Goal: Task Accomplishment & Management: Manage account settings

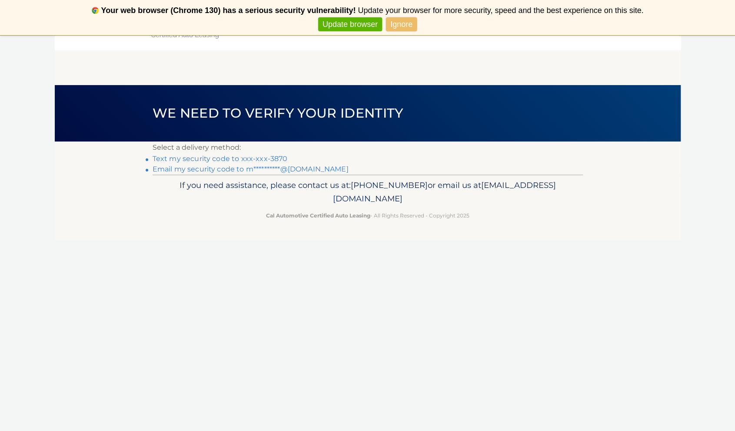
click at [253, 156] on link "Text my security code to xxx-xxx-3870" at bounding box center [219, 159] width 135 height 8
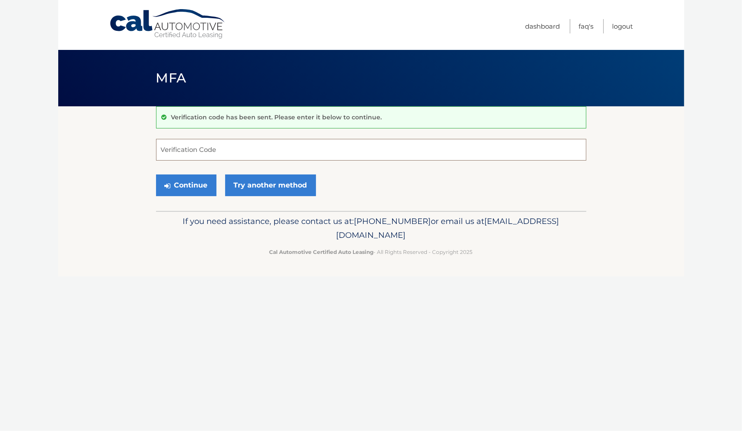
click at [224, 156] on input "Verification Code" at bounding box center [371, 150] width 430 height 22
type input "582783"
click at [193, 179] on button "Continue" at bounding box center [186, 186] width 60 height 22
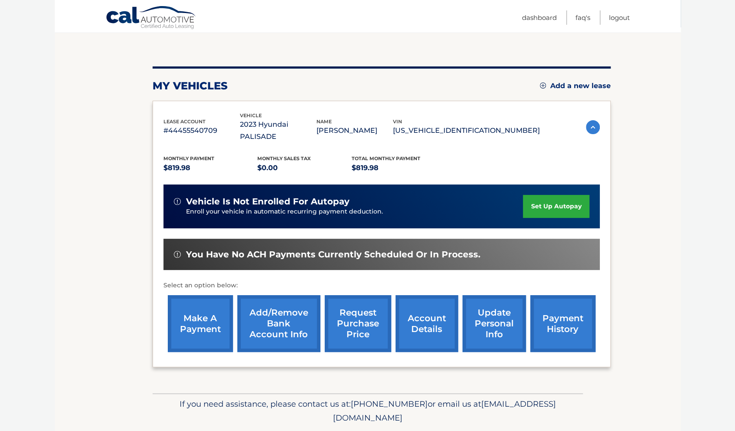
scroll to position [82, 0]
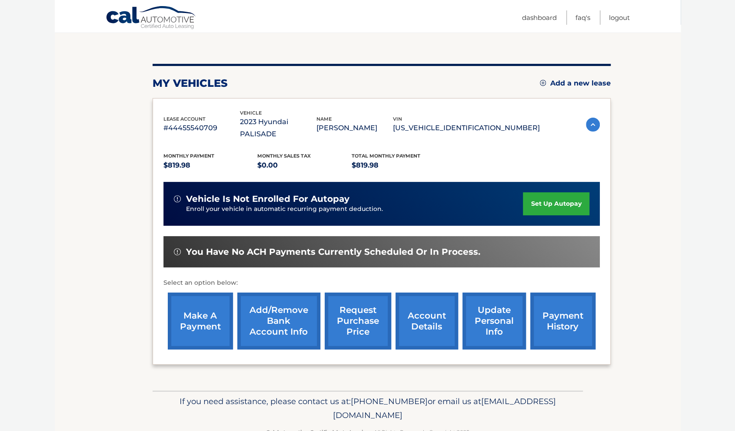
click at [358, 308] on link "request purchase price" at bounding box center [358, 321] width 66 height 57
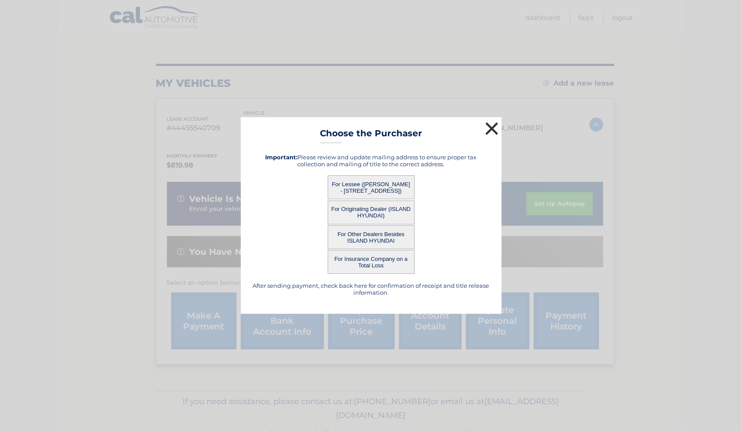
click at [494, 125] on button "×" at bounding box center [491, 128] width 17 height 17
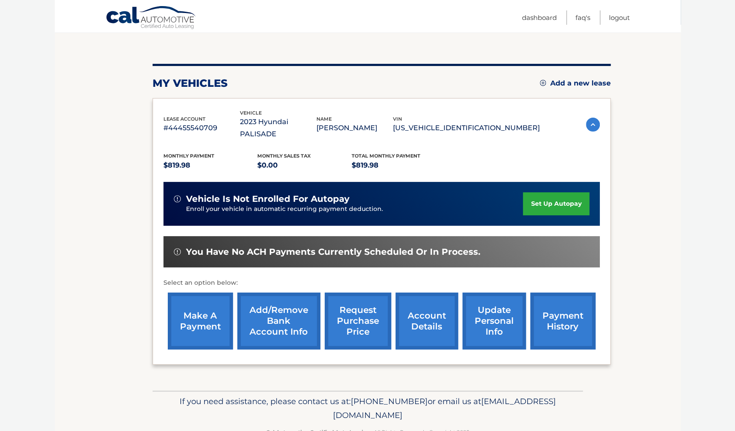
click at [433, 311] on link "account details" at bounding box center [426, 321] width 63 height 57
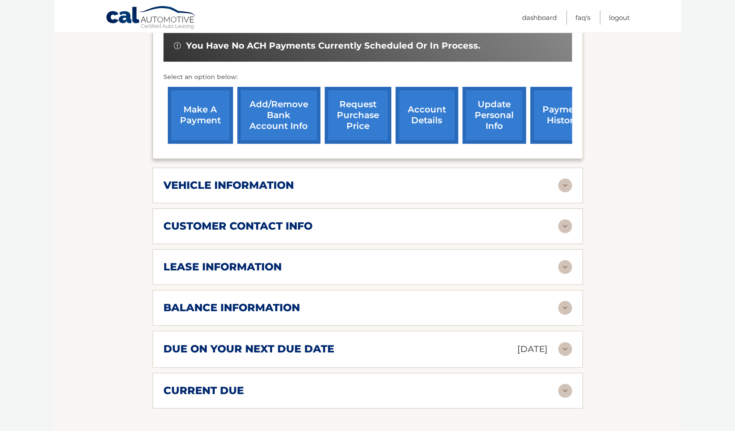
scroll to position [300, 0]
click at [517, 301] on div "balance information" at bounding box center [360, 307] width 394 height 13
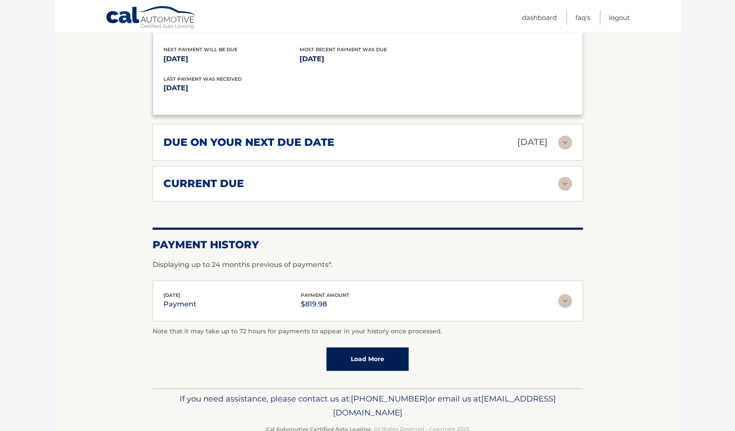
scroll to position [615, 0]
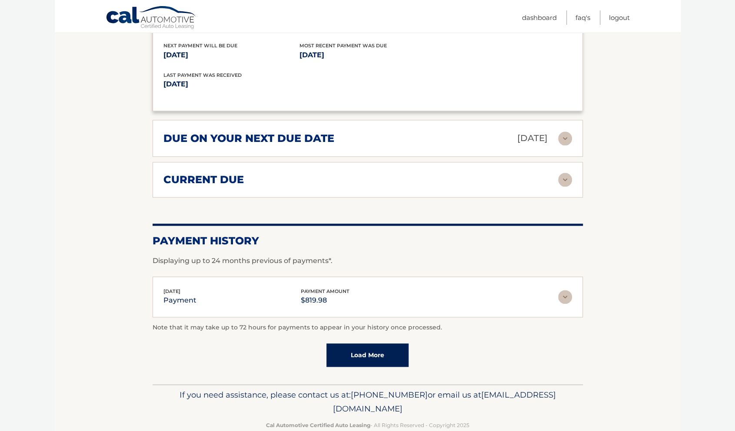
click at [566, 173] on img at bounding box center [565, 180] width 14 height 14
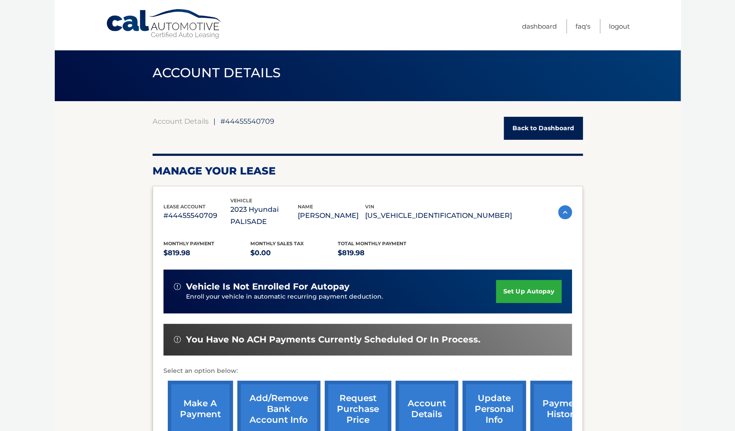
scroll to position [0, 0]
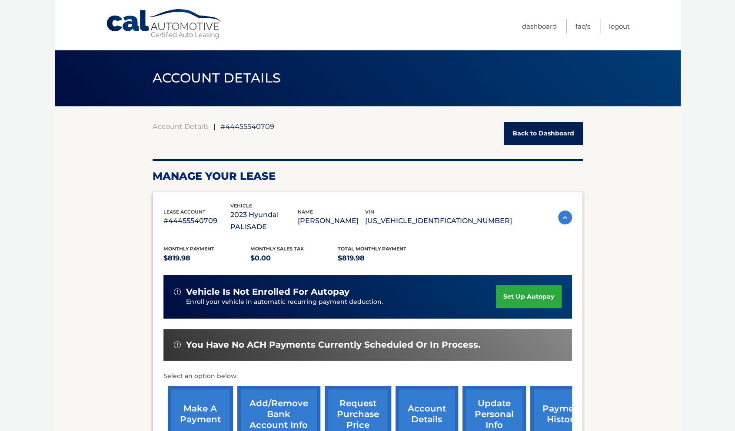
click at [434, 403] on link "account details" at bounding box center [426, 414] width 63 height 57
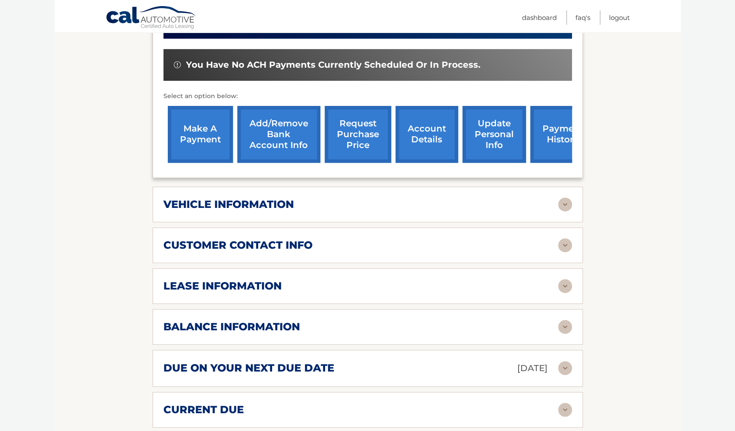
scroll to position [275, 0]
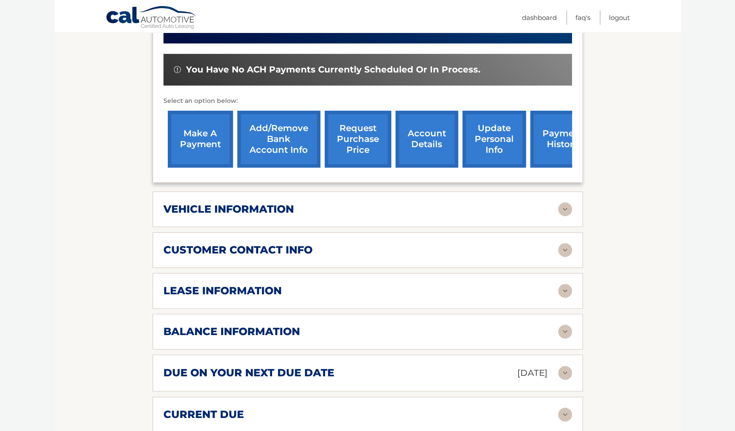
click at [567, 284] on img at bounding box center [565, 291] width 14 height 14
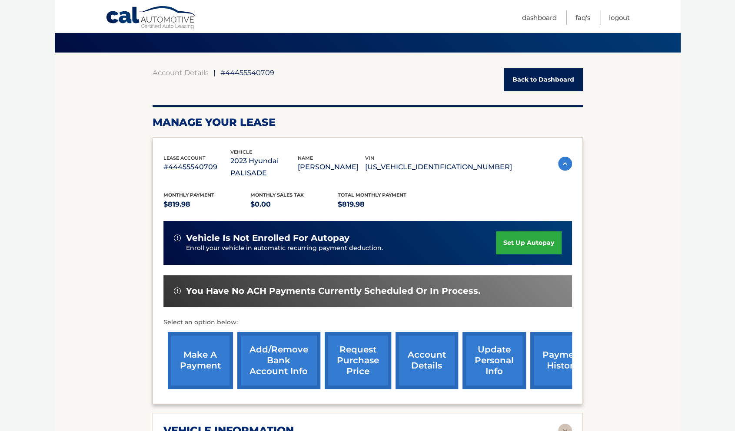
scroll to position [55, 0]
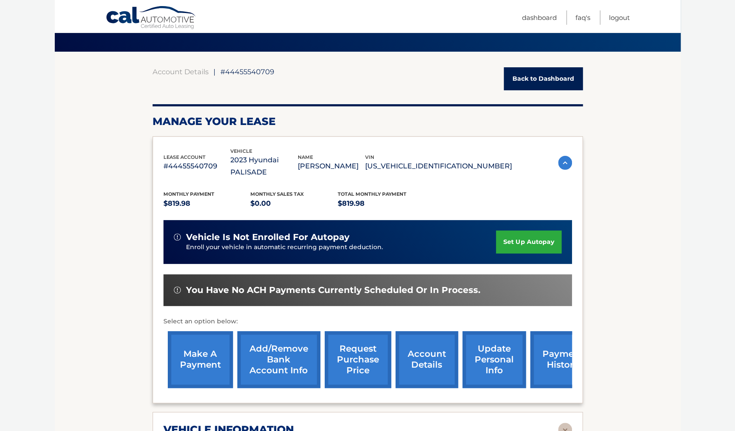
click at [357, 344] on link "request purchase price" at bounding box center [358, 359] width 66 height 57
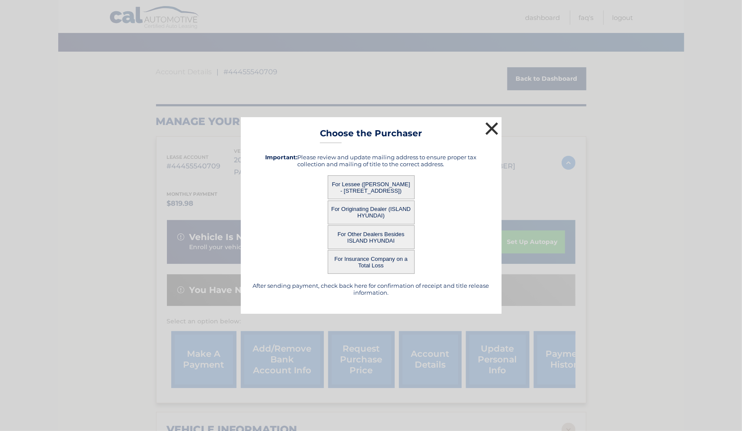
click at [494, 125] on button "×" at bounding box center [491, 128] width 17 height 17
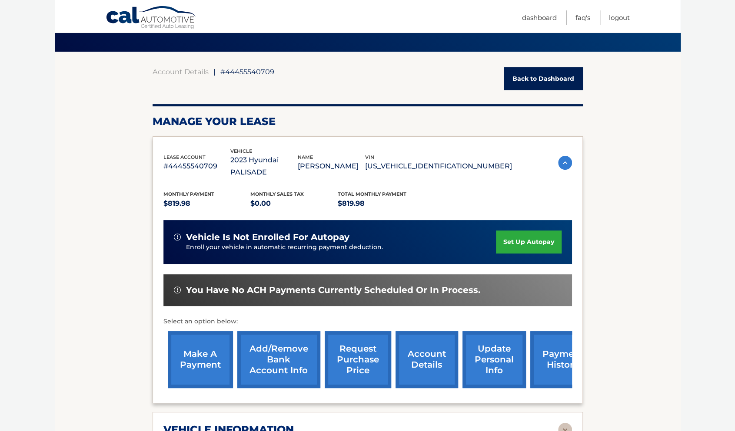
click at [561, 156] on img at bounding box center [565, 163] width 14 height 14
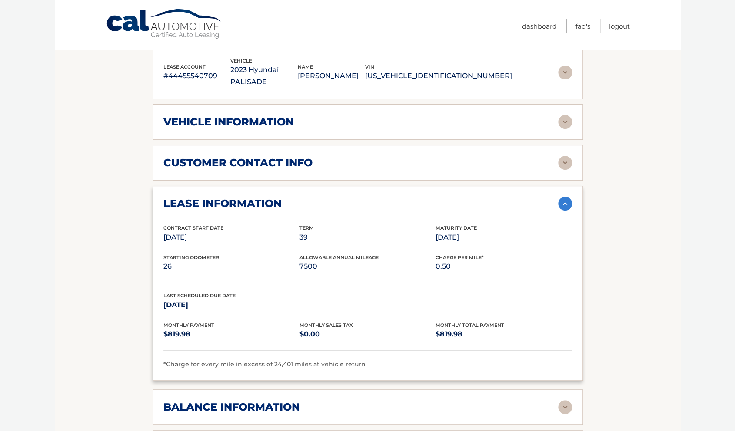
scroll to position [29, 0]
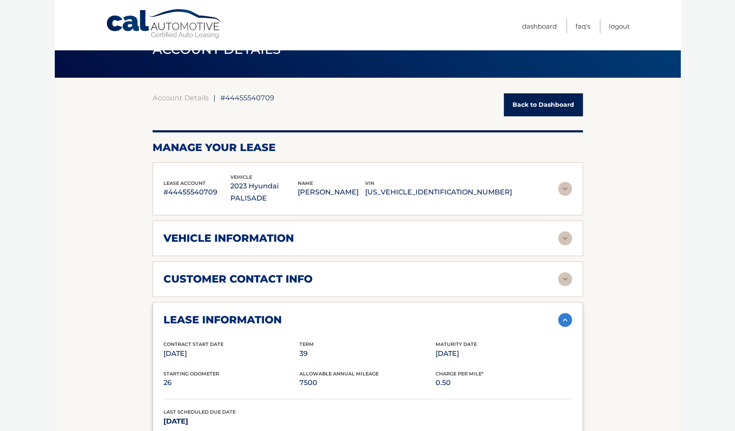
click at [530, 105] on link "Back to Dashboard" at bounding box center [543, 104] width 79 height 23
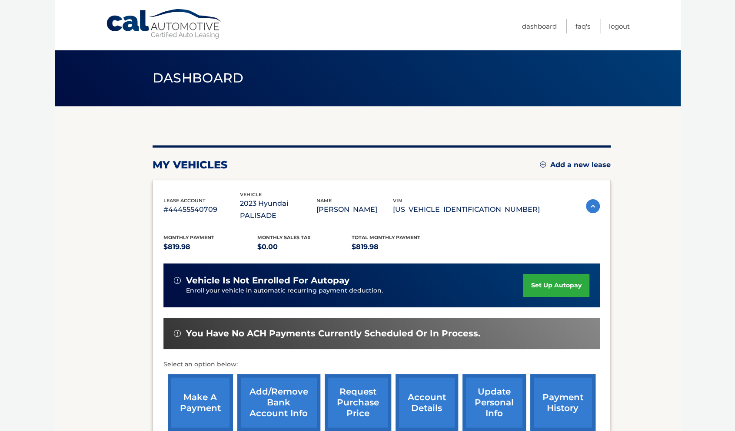
click at [346, 393] on link "request purchase price" at bounding box center [358, 402] width 66 height 57
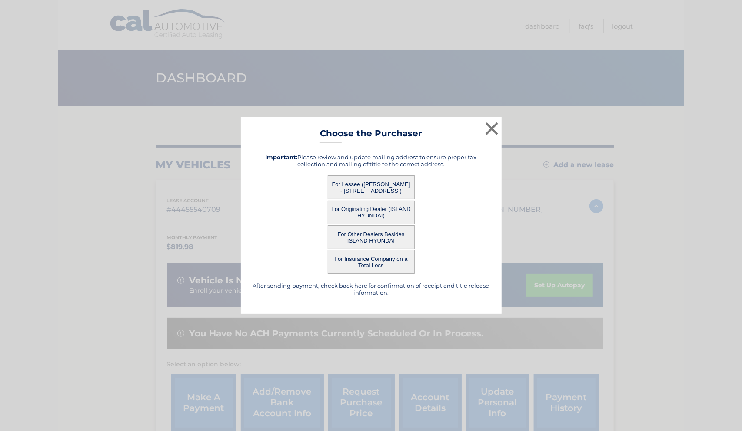
click at [359, 189] on button "For Lessee ([PERSON_NAME] - [STREET_ADDRESS])" at bounding box center [371, 188] width 87 height 24
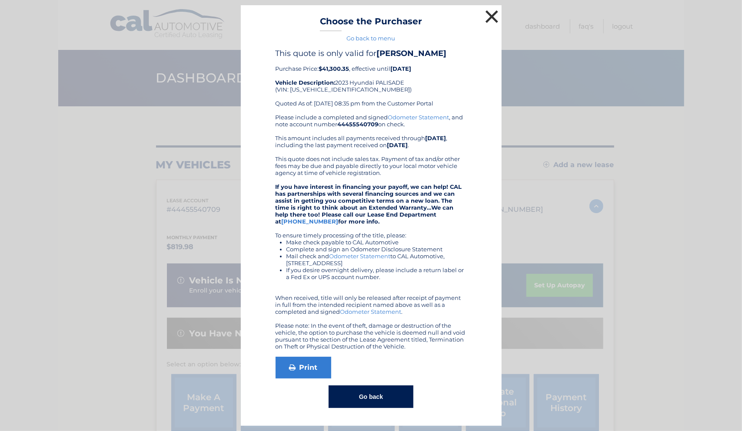
click at [494, 17] on button "×" at bounding box center [491, 16] width 17 height 17
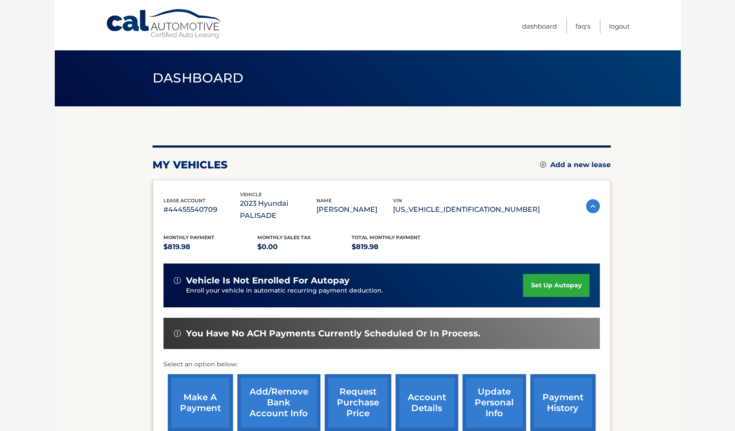
click at [359, 389] on link "request purchase price" at bounding box center [358, 402] width 66 height 57
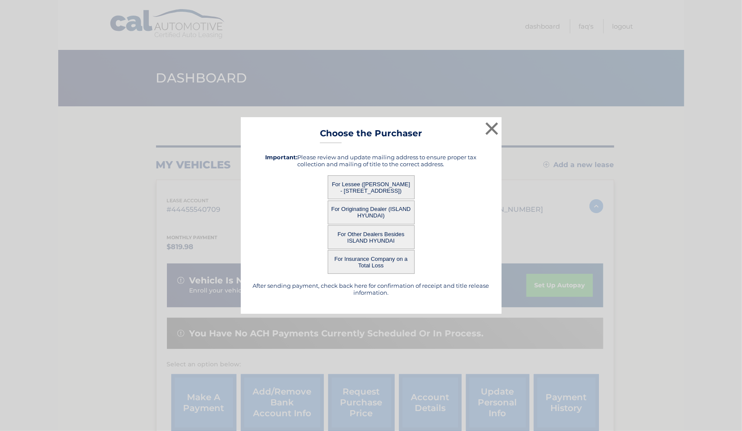
click at [364, 213] on button "For Originating Dealer (ISLAND HYUNDAI)" at bounding box center [371, 213] width 87 height 24
click at [382, 210] on button "For Originating Dealer (ISLAND HYUNDAI)" at bounding box center [371, 213] width 87 height 24
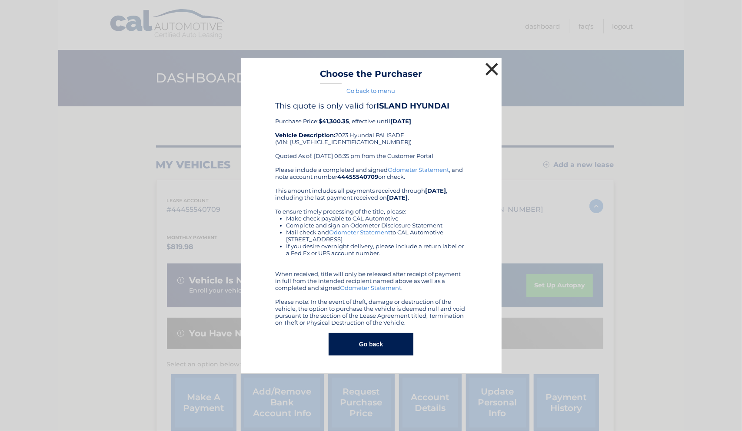
click at [489, 70] on button "×" at bounding box center [491, 68] width 17 height 17
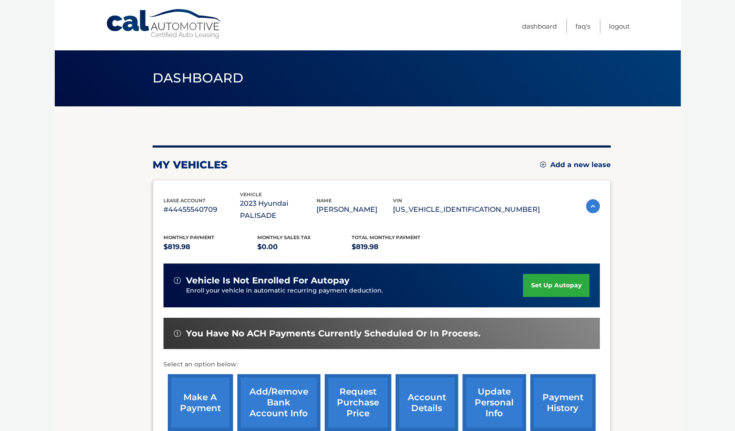
click at [358, 400] on link "request purchase price" at bounding box center [358, 402] width 66 height 57
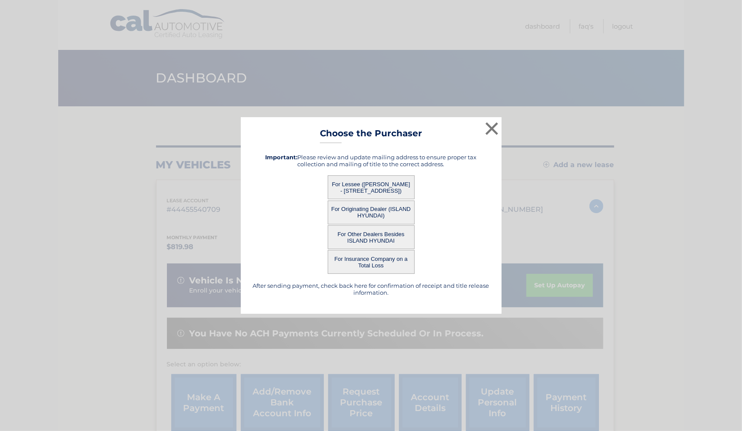
click at [378, 259] on button "For Insurance Company on a Total Loss" at bounding box center [371, 262] width 87 height 24
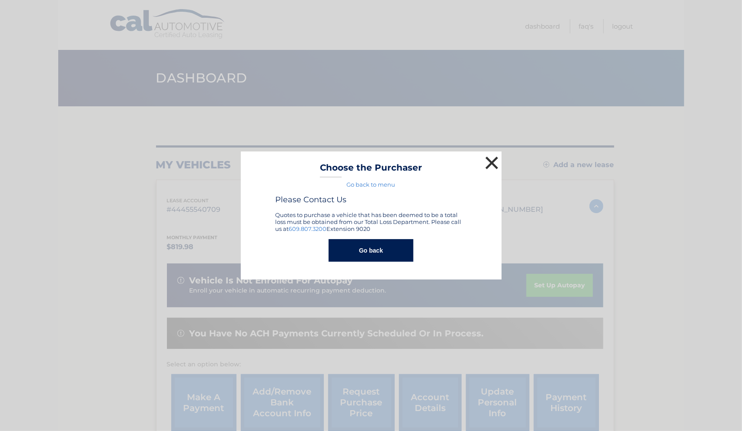
click at [487, 164] on button "×" at bounding box center [491, 162] width 17 height 17
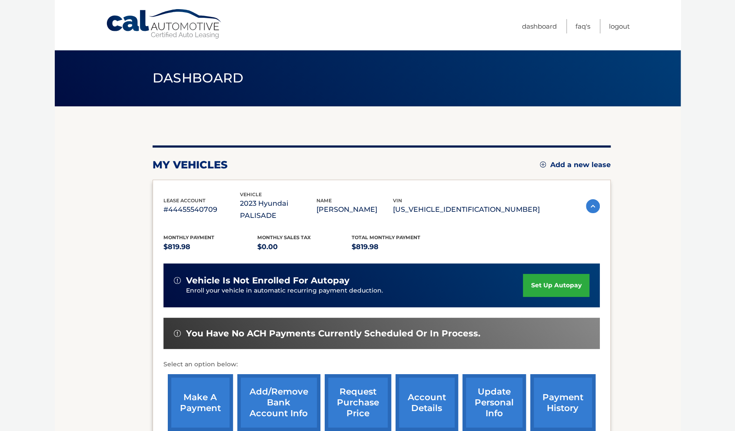
click at [500, 328] on div "You have no ACH payments currently scheduled or in process." at bounding box center [381, 333] width 415 height 11
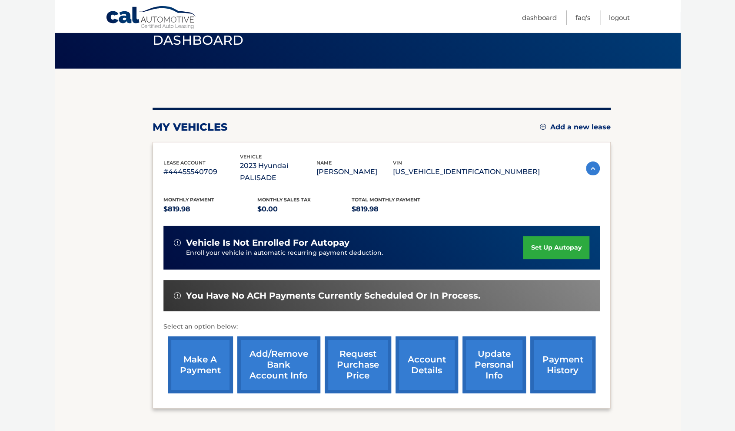
scroll to position [40, 0]
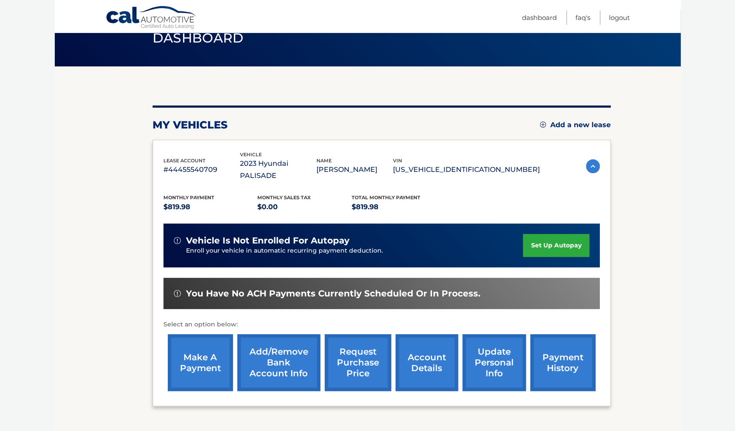
click at [427, 348] on link "account details" at bounding box center [426, 363] width 63 height 57
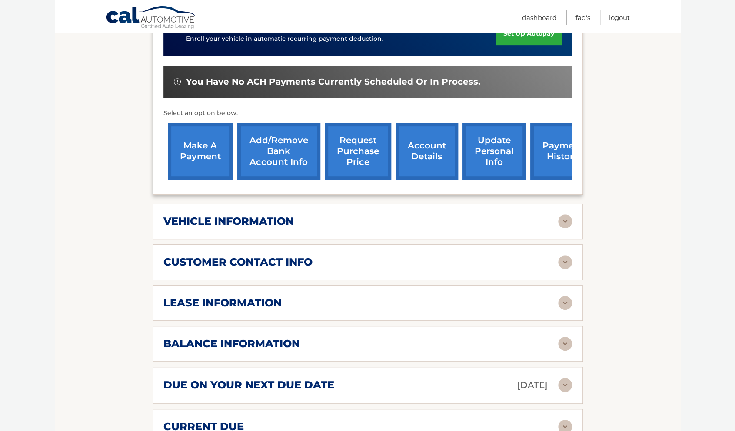
scroll to position [264, 0]
click at [271, 296] on h2 "lease information" at bounding box center [222, 302] width 118 height 13
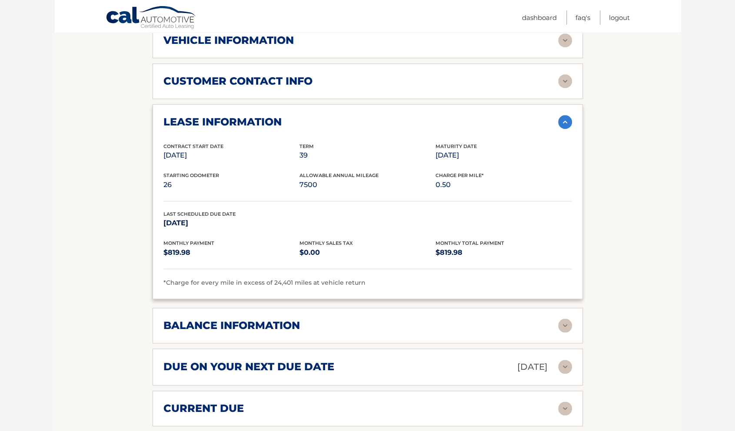
scroll to position [450, 0]
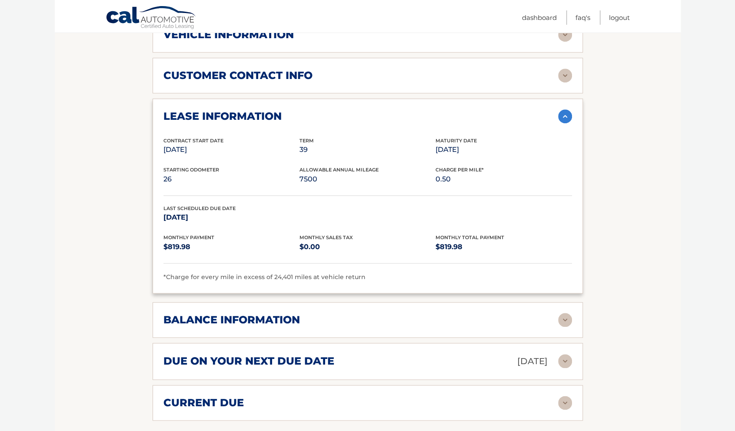
click at [564, 313] on img at bounding box center [565, 320] width 14 height 14
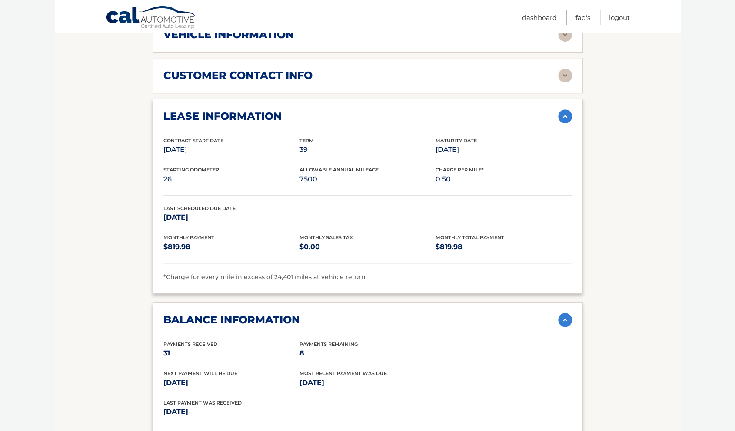
scroll to position [637, 0]
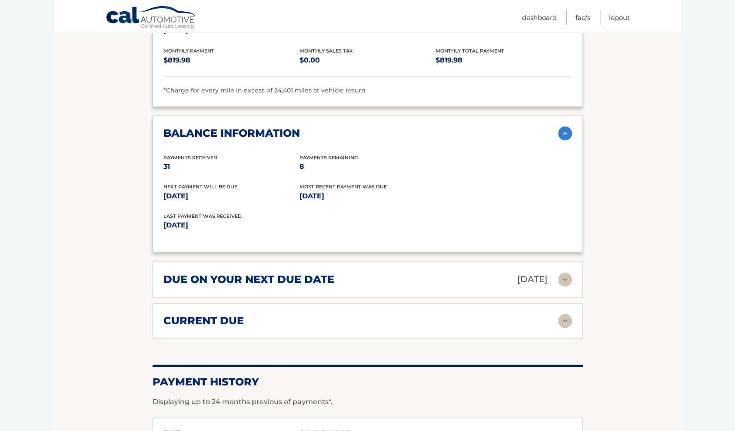
click at [568, 314] on img at bounding box center [565, 321] width 14 height 14
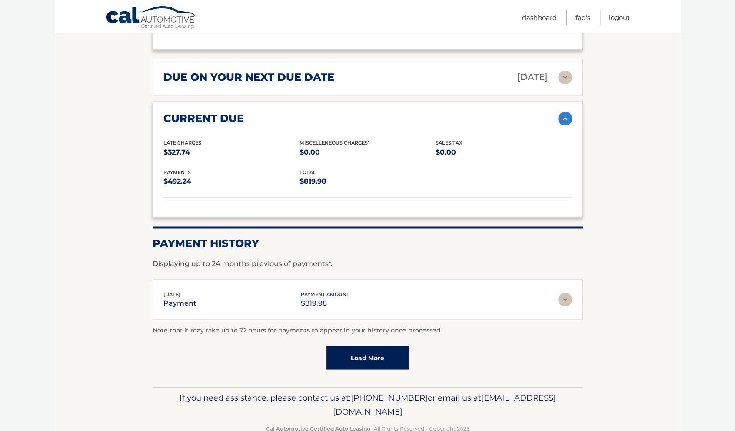
scroll to position [842, 0]
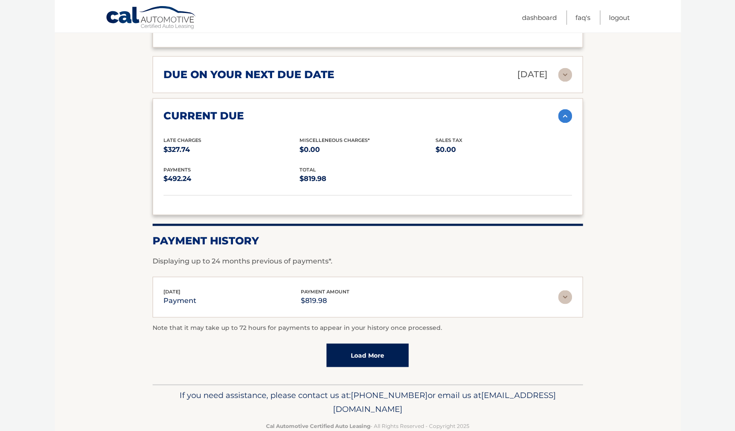
click at [365, 344] on link "Load More" at bounding box center [367, 355] width 82 height 23
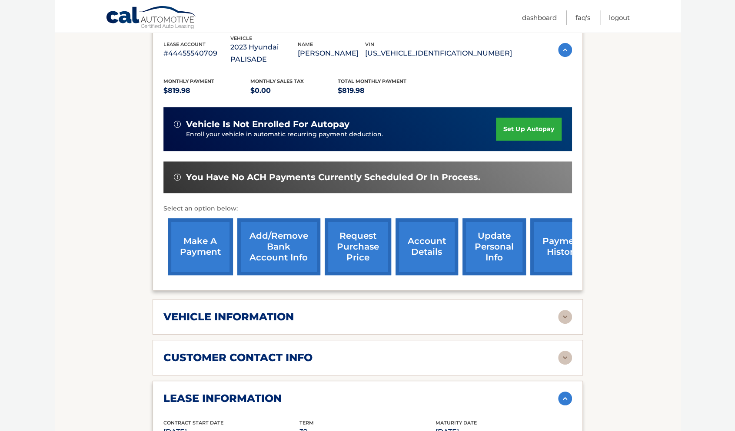
scroll to position [154, 0]
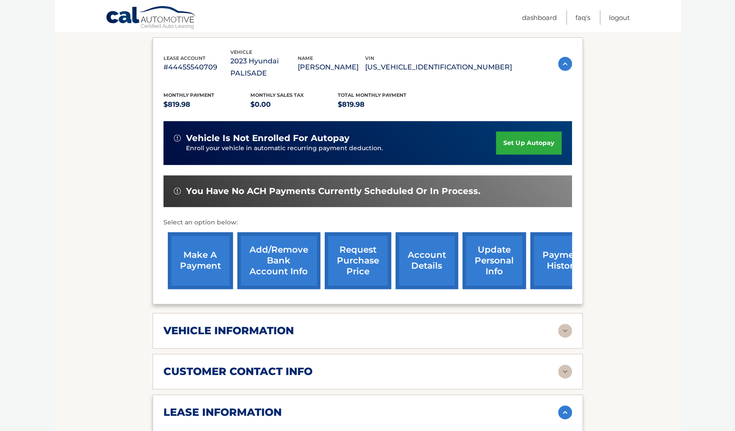
click at [565, 324] on img at bounding box center [565, 331] width 14 height 14
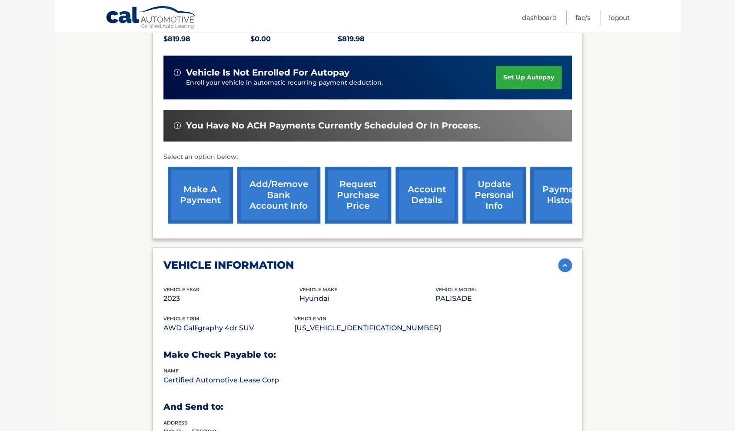
scroll to position [185, 0]
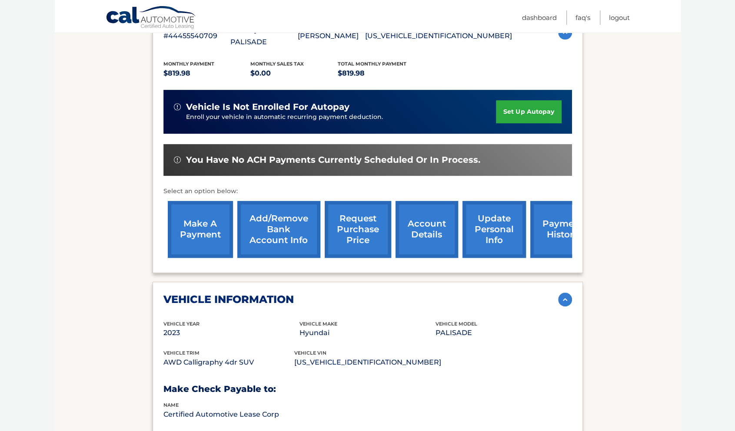
click at [434, 218] on link "account details" at bounding box center [426, 229] width 63 height 57
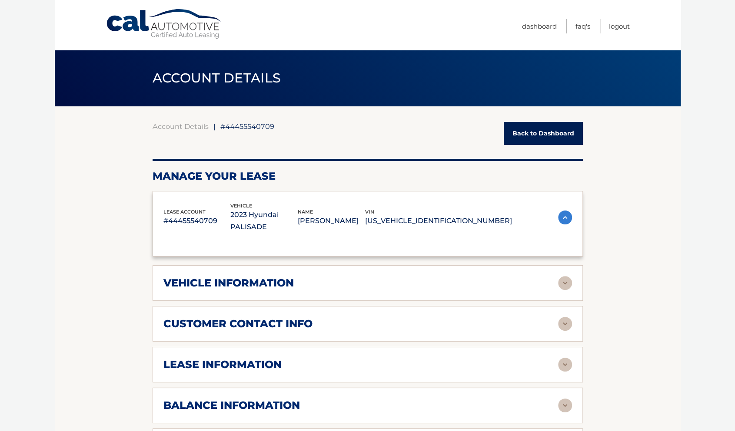
click at [432, 229] on div "lease account #44455540709 vehicle 2023 Hyundai PALISADE name [PERSON_NAME] vin…" at bounding box center [367, 224] width 430 height 66
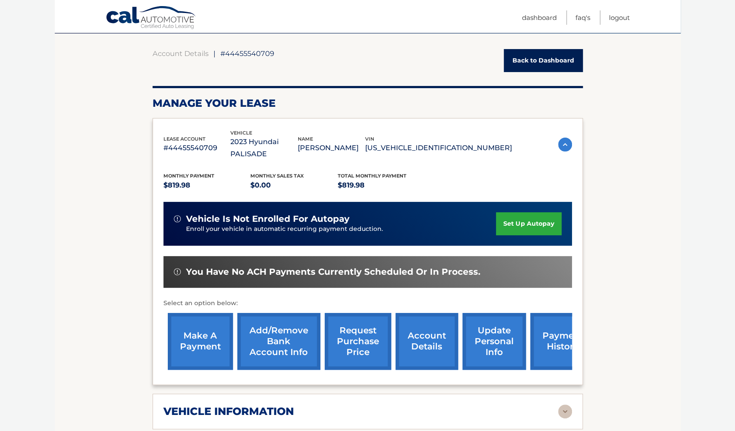
scroll to position [73, 0]
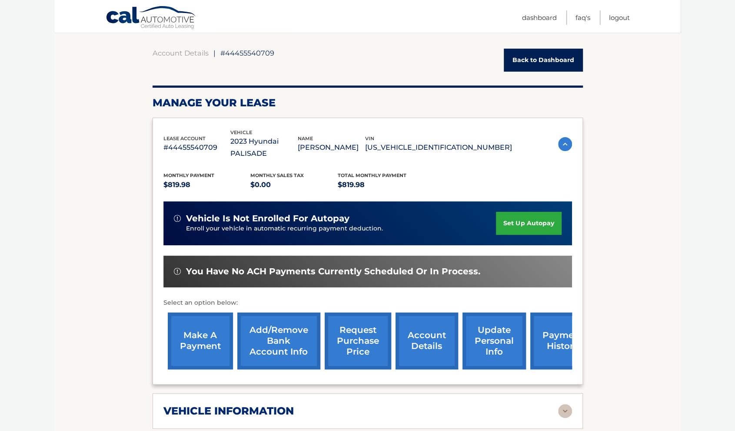
click at [417, 339] on link "account details" at bounding box center [426, 341] width 63 height 57
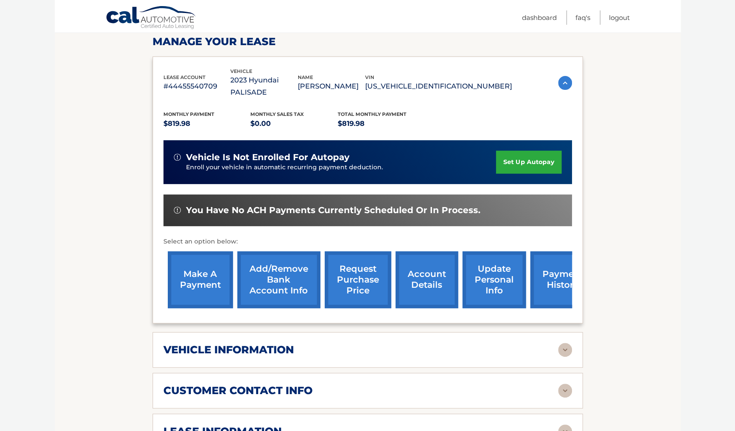
scroll to position [248, 0]
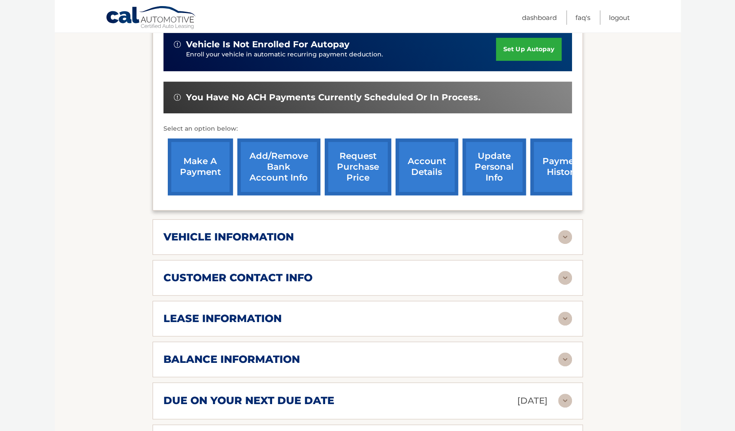
click at [362, 162] on link "request purchase price" at bounding box center [358, 167] width 66 height 57
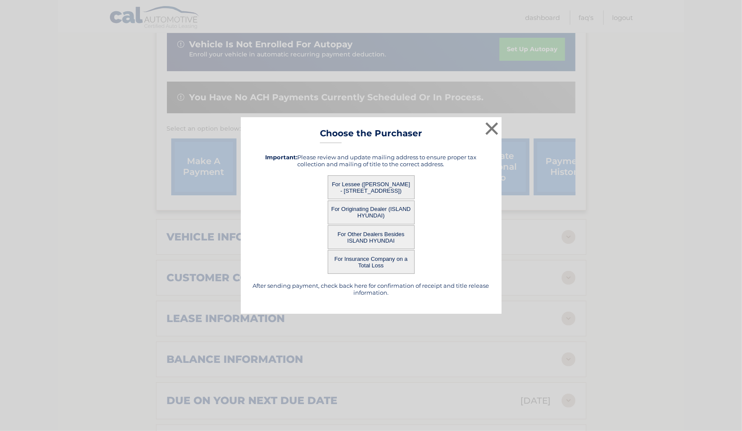
click at [376, 182] on button "For Lessee ([PERSON_NAME] - [STREET_ADDRESS])" at bounding box center [371, 188] width 87 height 24
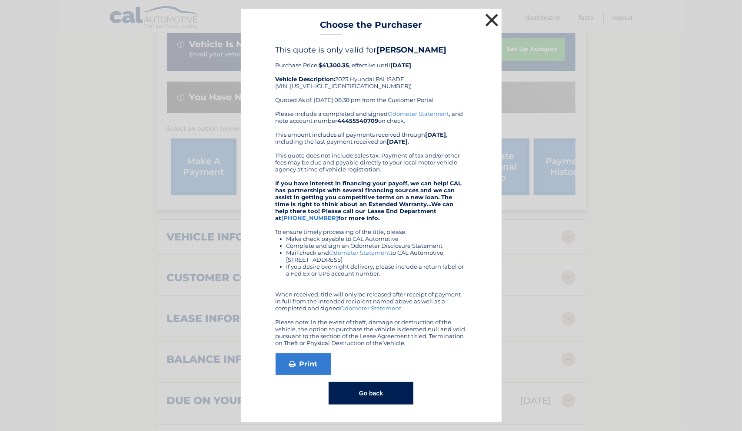
click at [489, 23] on button "×" at bounding box center [491, 19] width 17 height 17
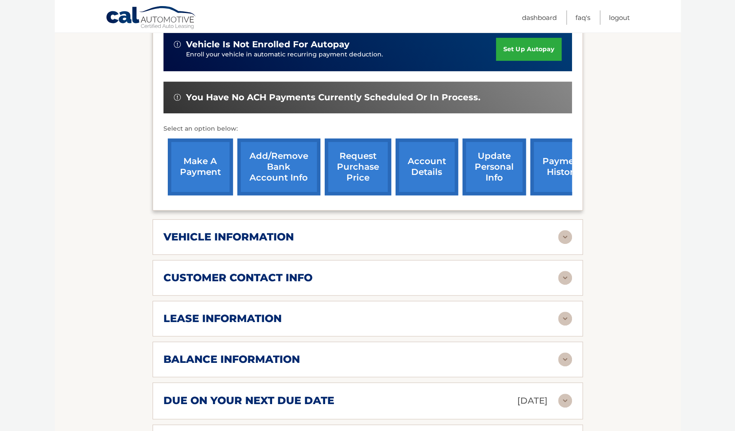
scroll to position [0, 0]
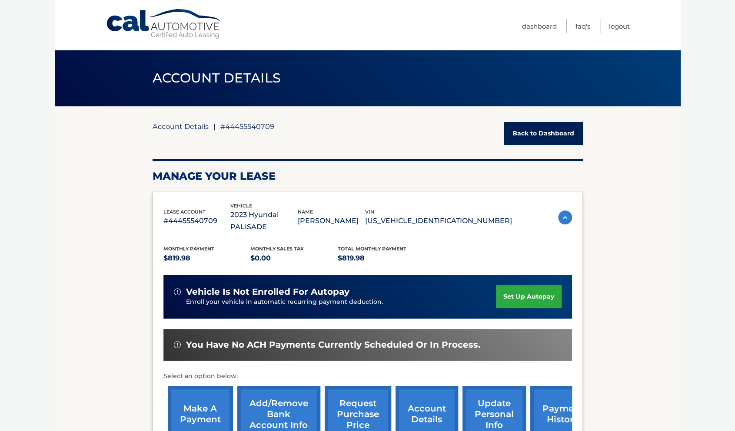
click at [182, 125] on link "Account Details" at bounding box center [180, 126] width 56 height 9
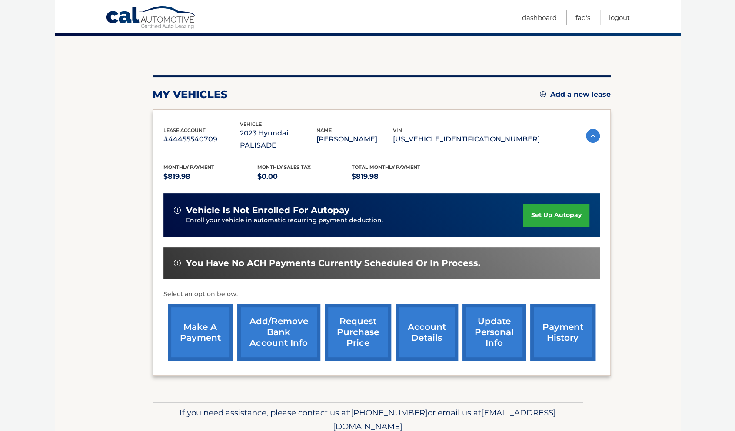
scroll to position [94, 0]
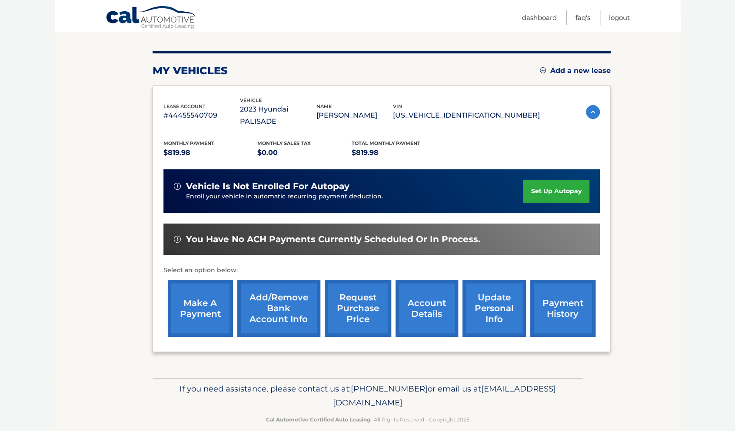
click at [197, 289] on link "make a payment" at bounding box center [200, 308] width 65 height 57
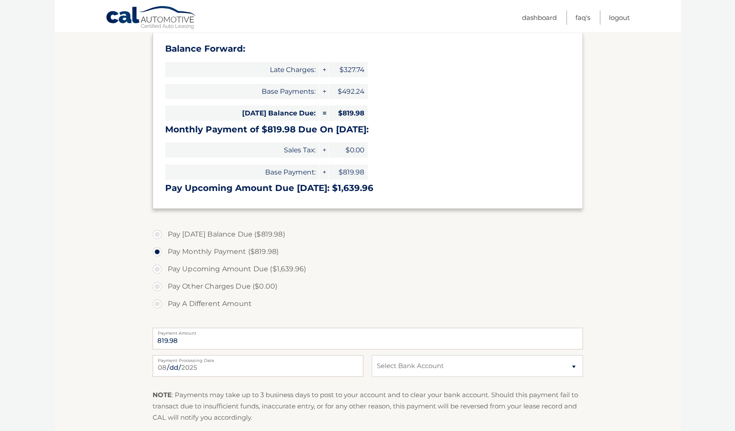
scroll to position [133, 0]
click at [157, 235] on label "Pay [DATE] Balance Due ($819.98)" at bounding box center [367, 234] width 430 height 17
click at [157, 235] on input "Pay [DATE] Balance Due ($819.98)" at bounding box center [160, 233] width 9 height 14
radio input "true"
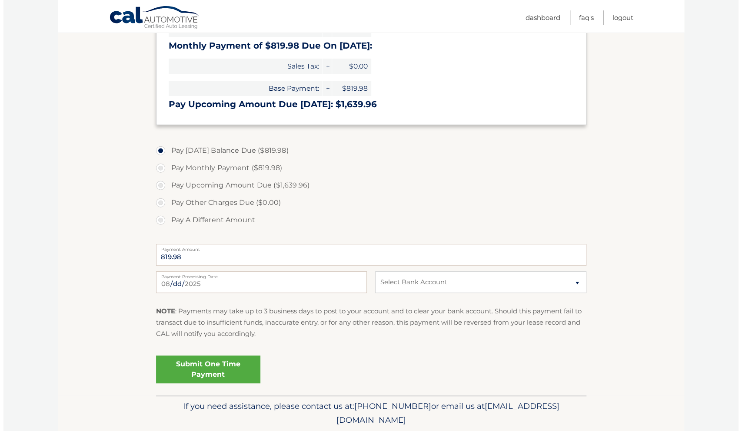
scroll to position [248, 0]
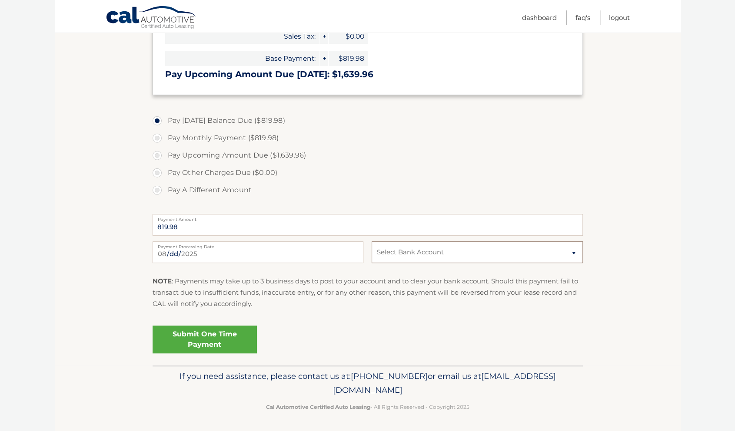
click at [571, 252] on select "Select Bank Account Checking NORTHFIELD BANK *****1688 Checking SANTANDER *****…" at bounding box center [476, 253] width 211 height 22
select select "NGEwYTE3NDMtZjVlZS00NmQ2LWE0NGUtMmE0MTJlNTg4MGVi"
click at [371, 242] on select "Select Bank Account Checking NORTHFIELD BANK *****1688 Checking SANTANDER *****…" at bounding box center [476, 253] width 211 height 22
click at [208, 341] on link "Submit One Time Payment" at bounding box center [204, 340] width 104 height 28
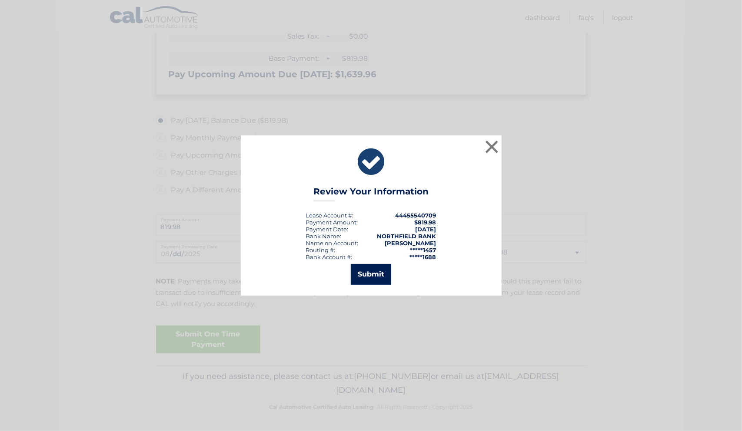
click at [369, 272] on button "Submit" at bounding box center [371, 274] width 40 height 21
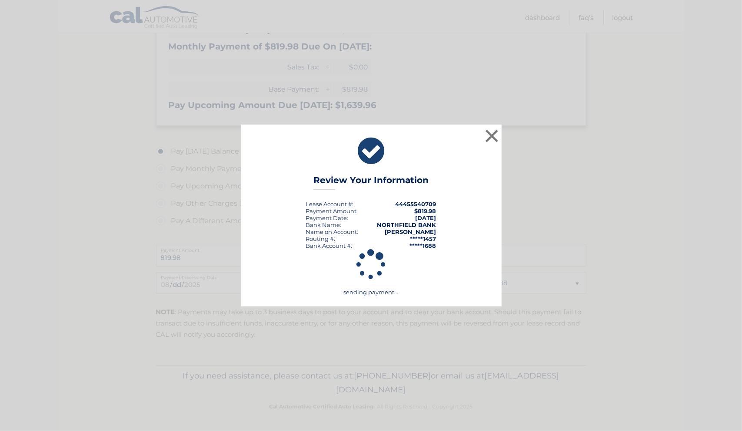
scroll to position [216, 0]
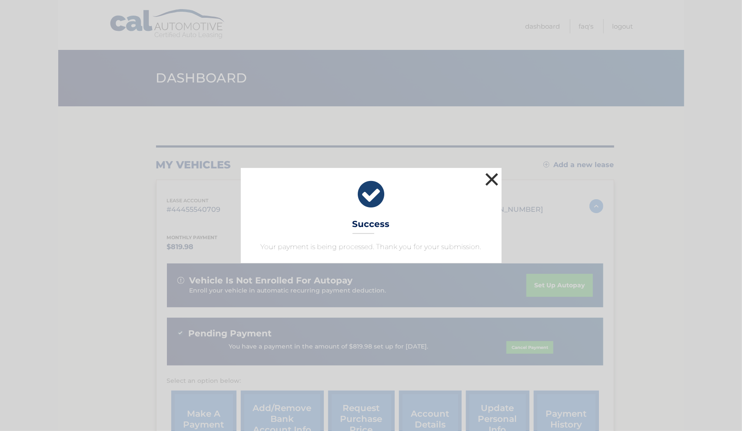
click at [492, 179] on button "×" at bounding box center [491, 179] width 17 height 17
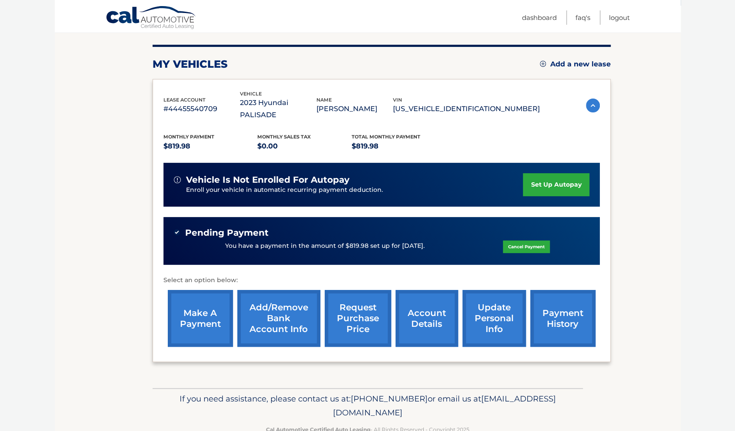
scroll to position [101, 0]
click at [205, 307] on link "make a payment" at bounding box center [200, 318] width 65 height 57
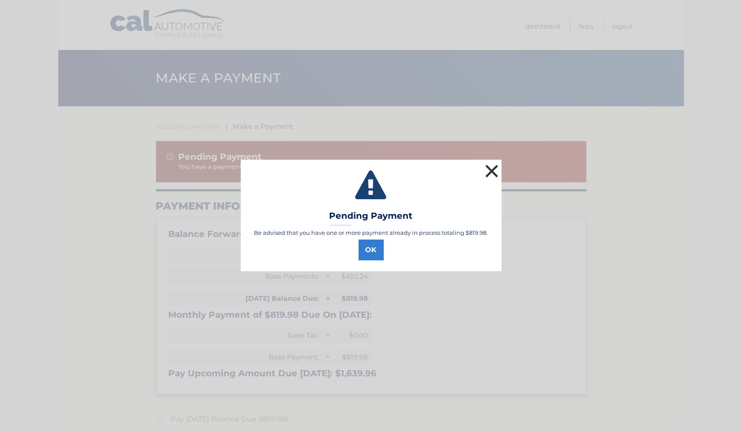
click at [488, 173] on button "×" at bounding box center [491, 170] width 17 height 17
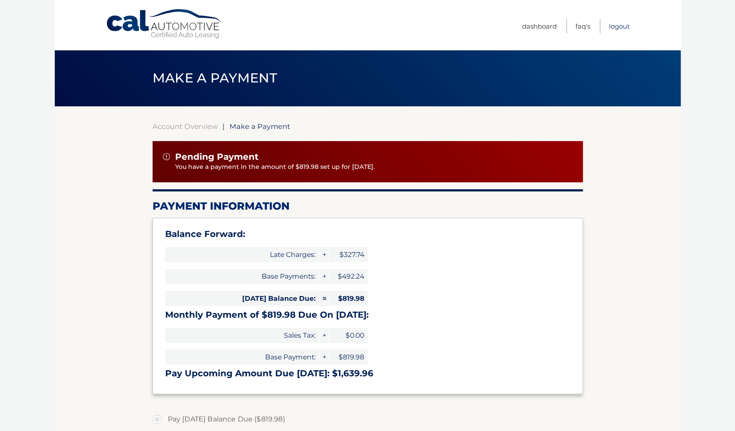
click at [613, 24] on link "Logout" at bounding box center [619, 26] width 21 height 14
